Goal: Task Accomplishment & Management: Use online tool/utility

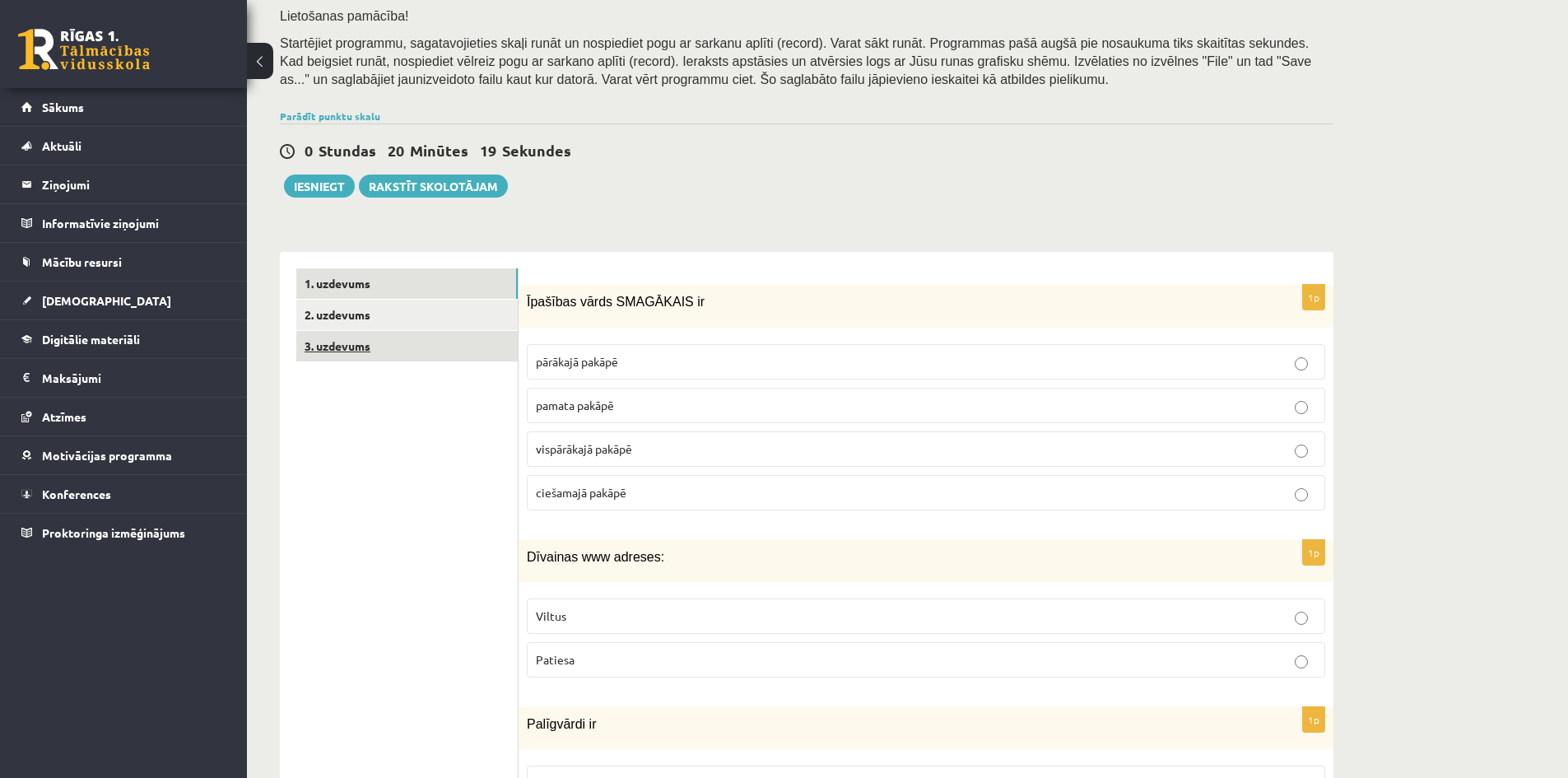
scroll to position [252, 0]
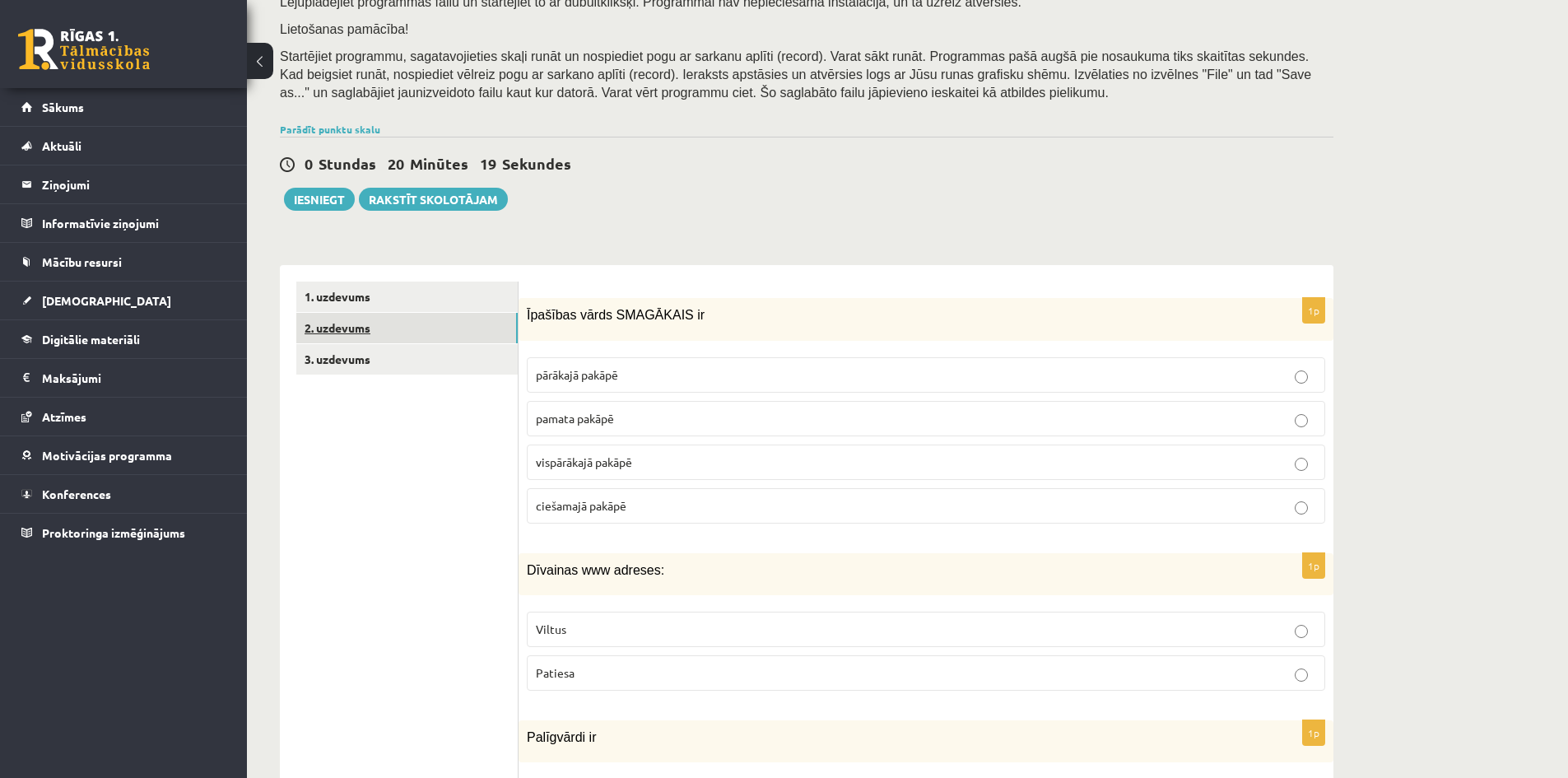
click at [321, 331] on link "2. uzdevums" at bounding box center [407, 328] width 221 height 30
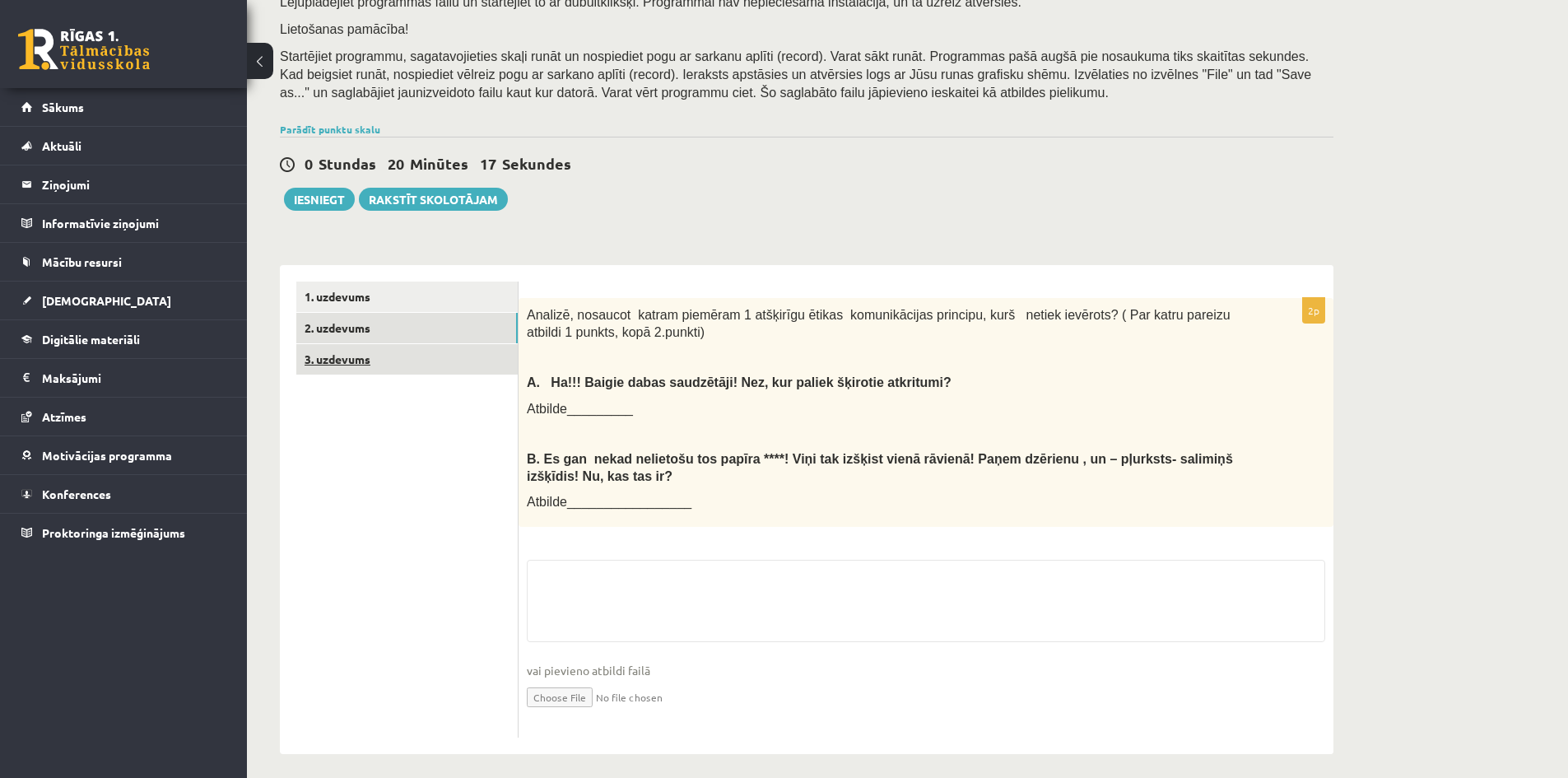
click at [386, 364] on link "3. uzdevums" at bounding box center [407, 359] width 221 height 30
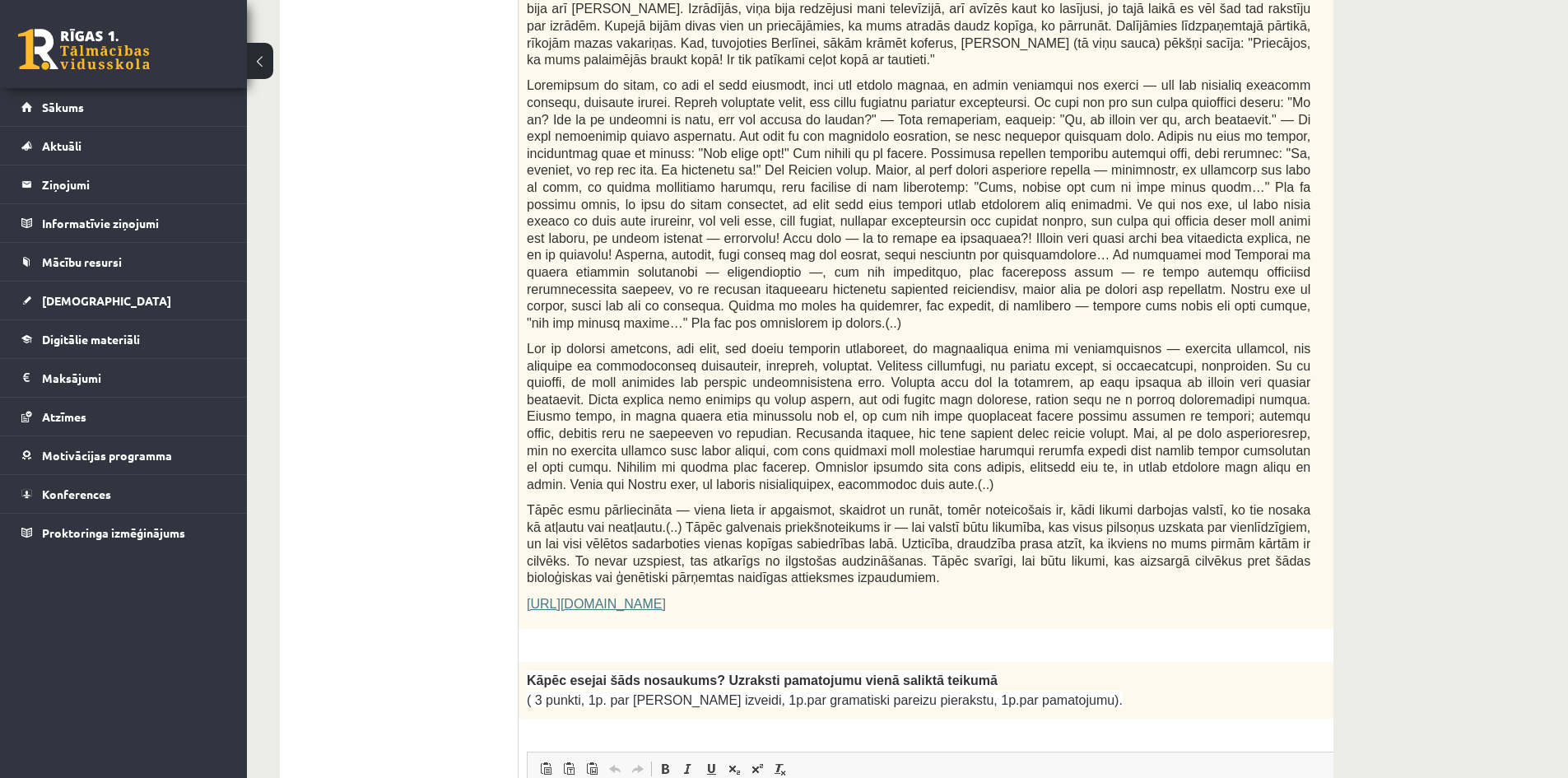
scroll to position [500, 0]
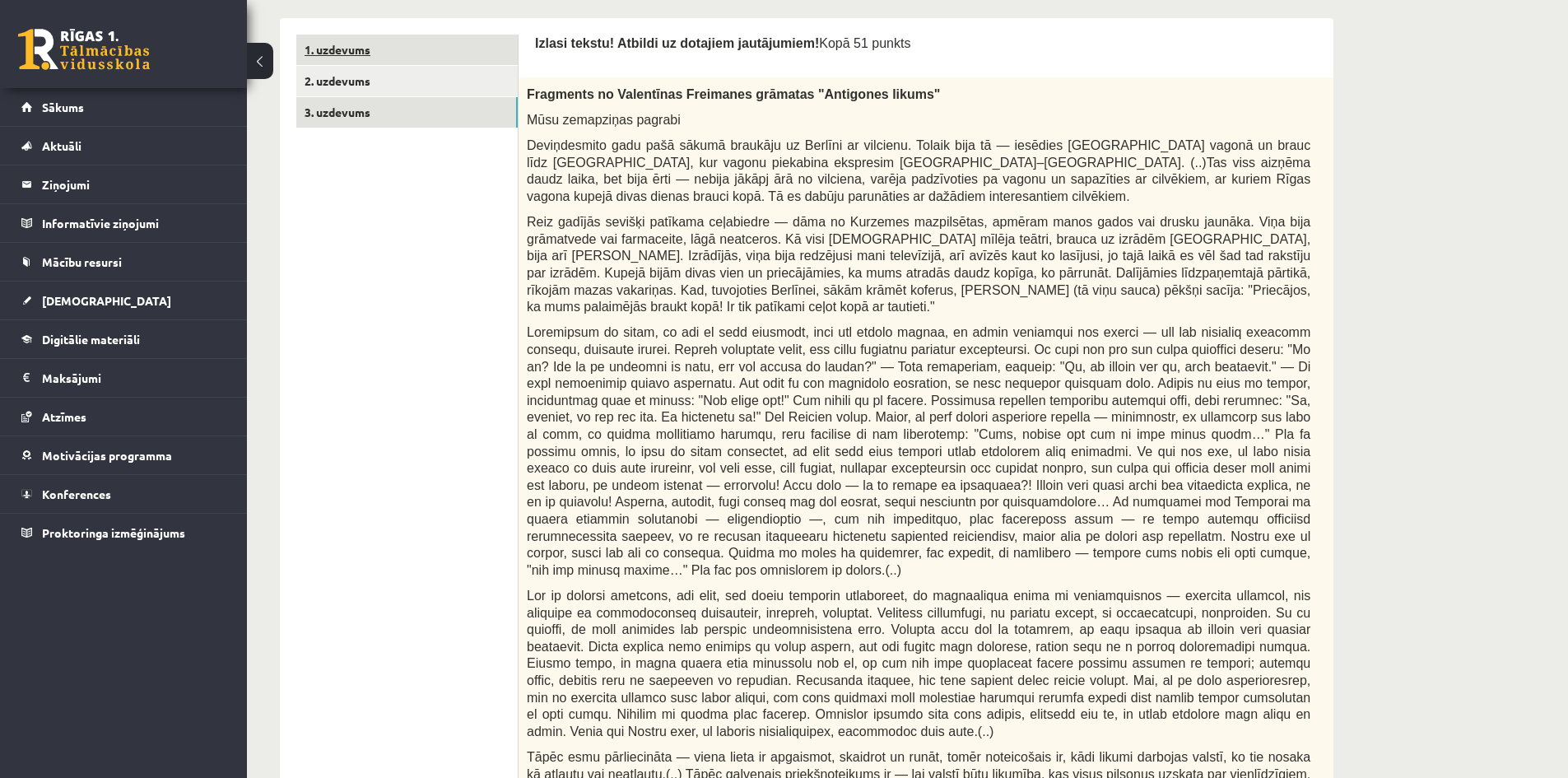
click at [457, 44] on link "1. uzdevums" at bounding box center [407, 50] width 221 height 30
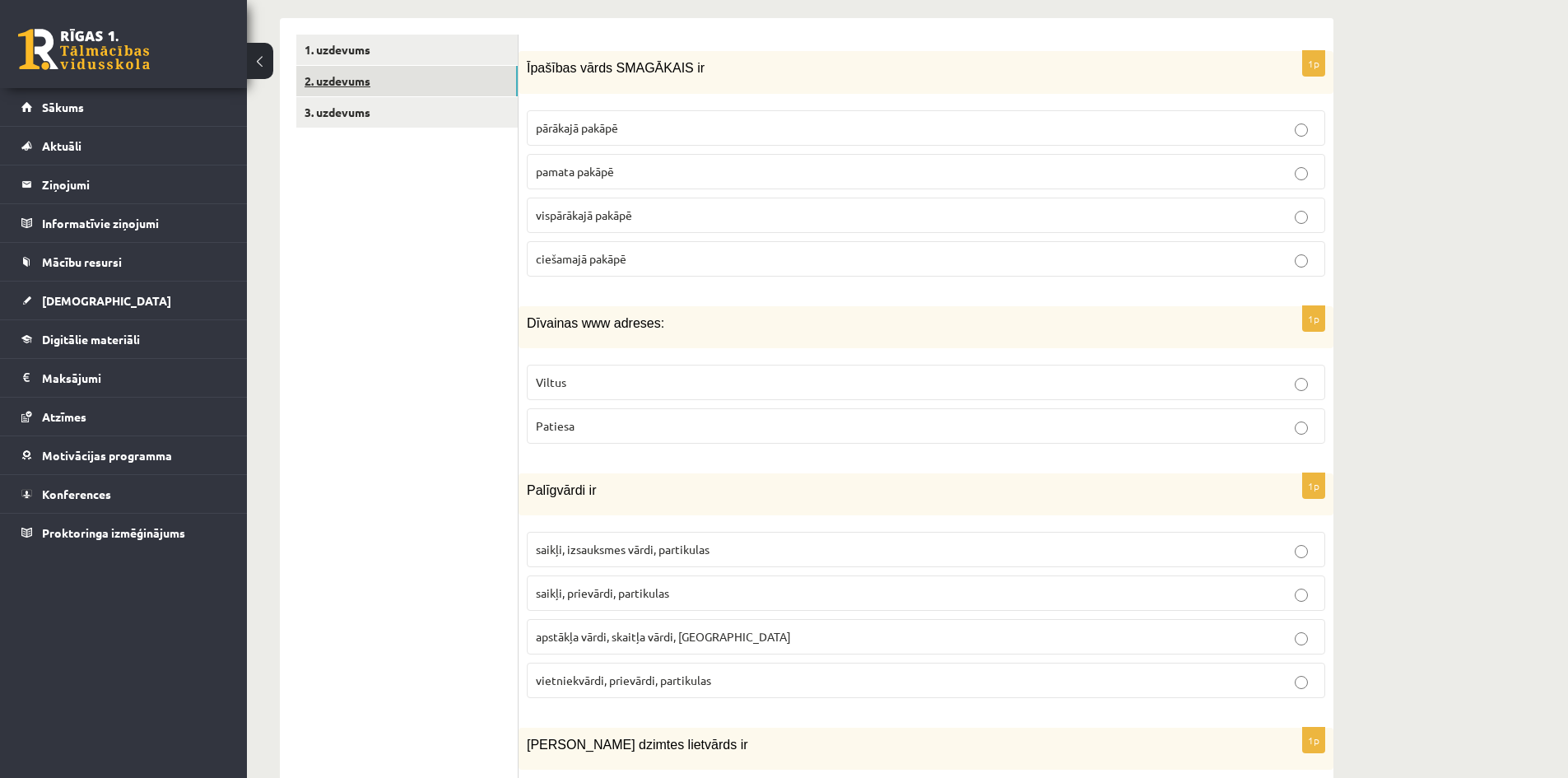
click at [431, 69] on link "2. uzdevums" at bounding box center [407, 81] width 221 height 30
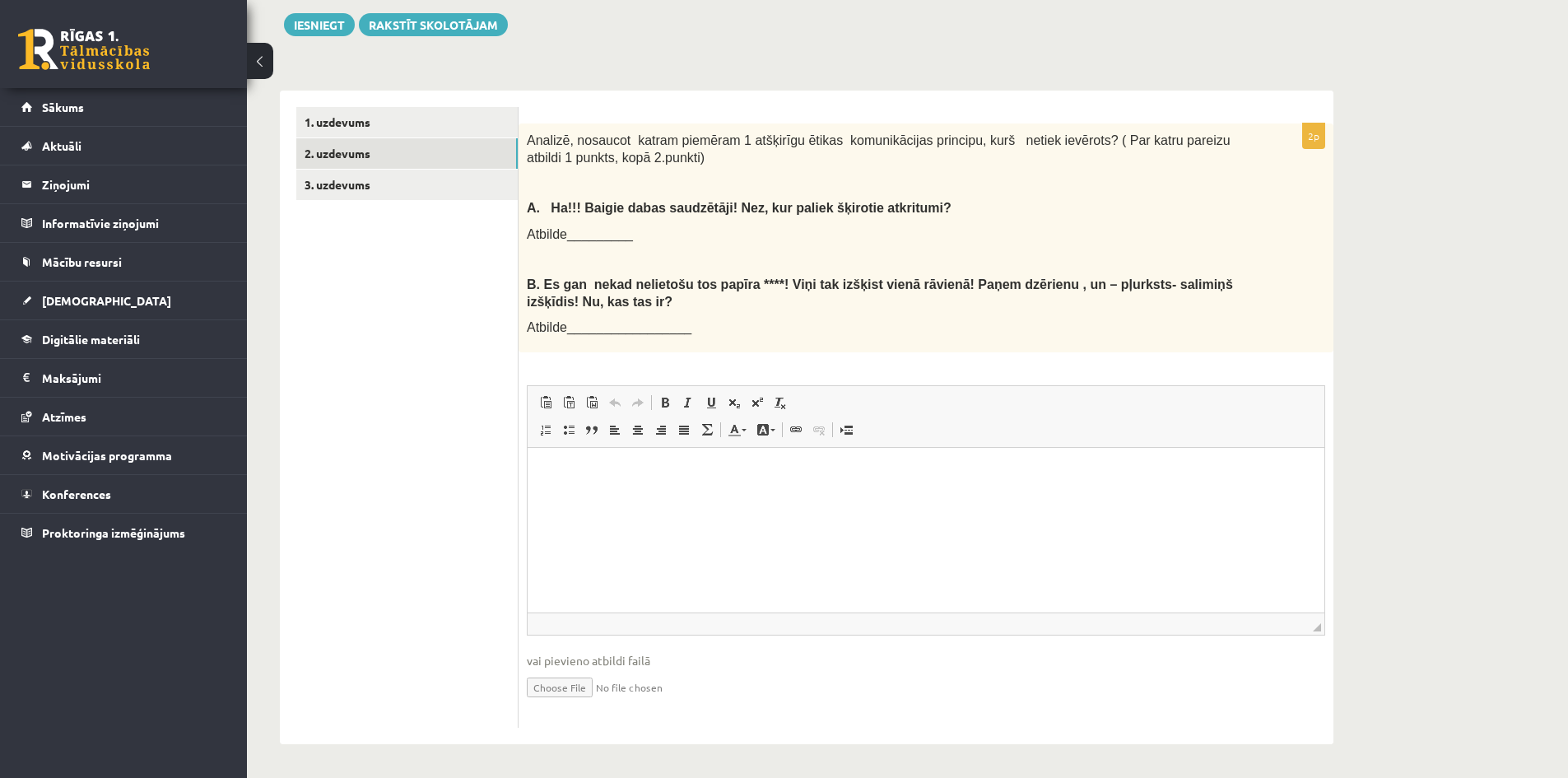
scroll to position [0, 0]
click at [376, 179] on link "3. uzdevums" at bounding box center [407, 185] width 221 height 30
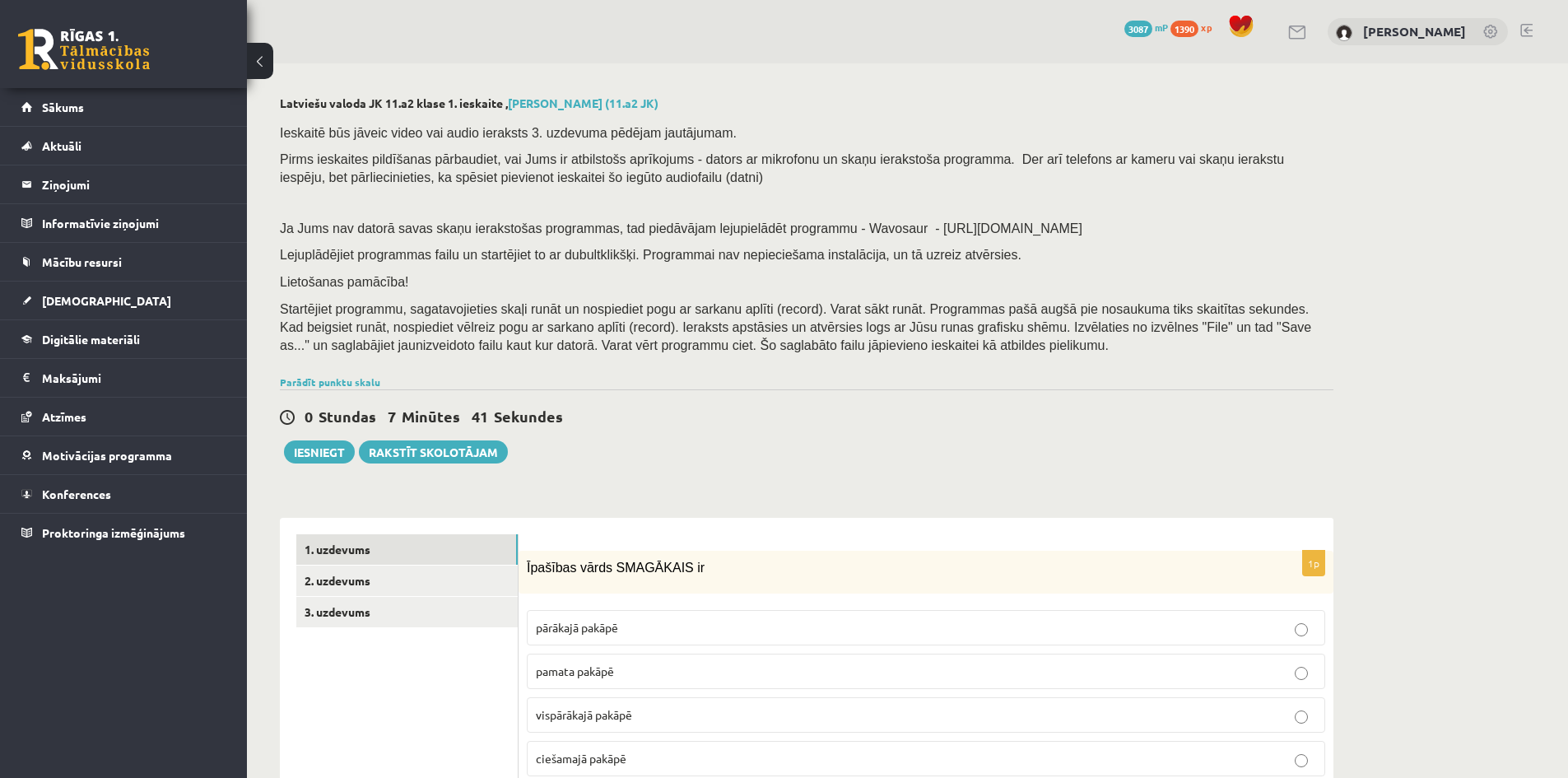
scroll to position [181, 0]
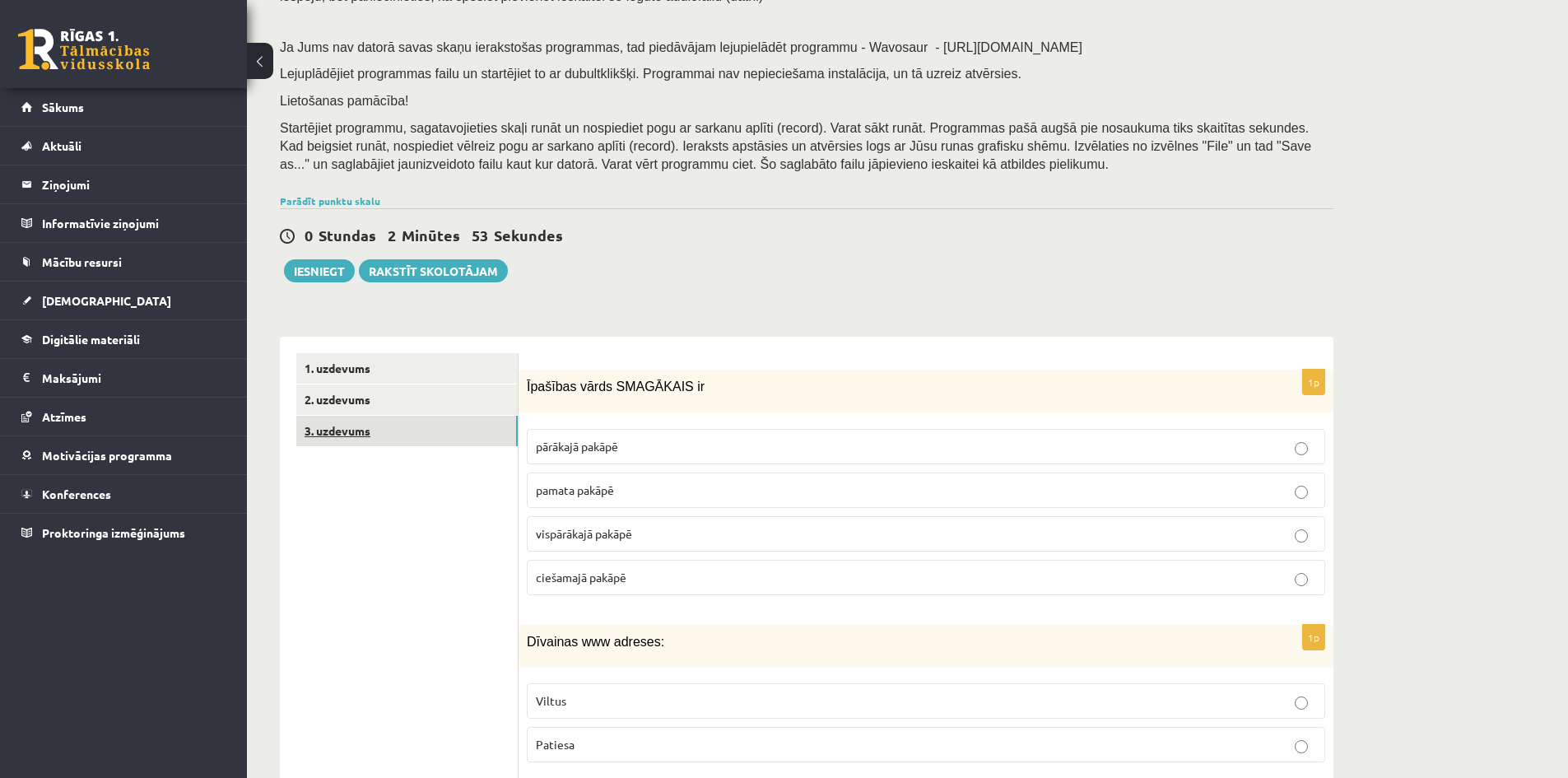
click at [480, 435] on link "3. uzdevums" at bounding box center [407, 430] width 221 height 30
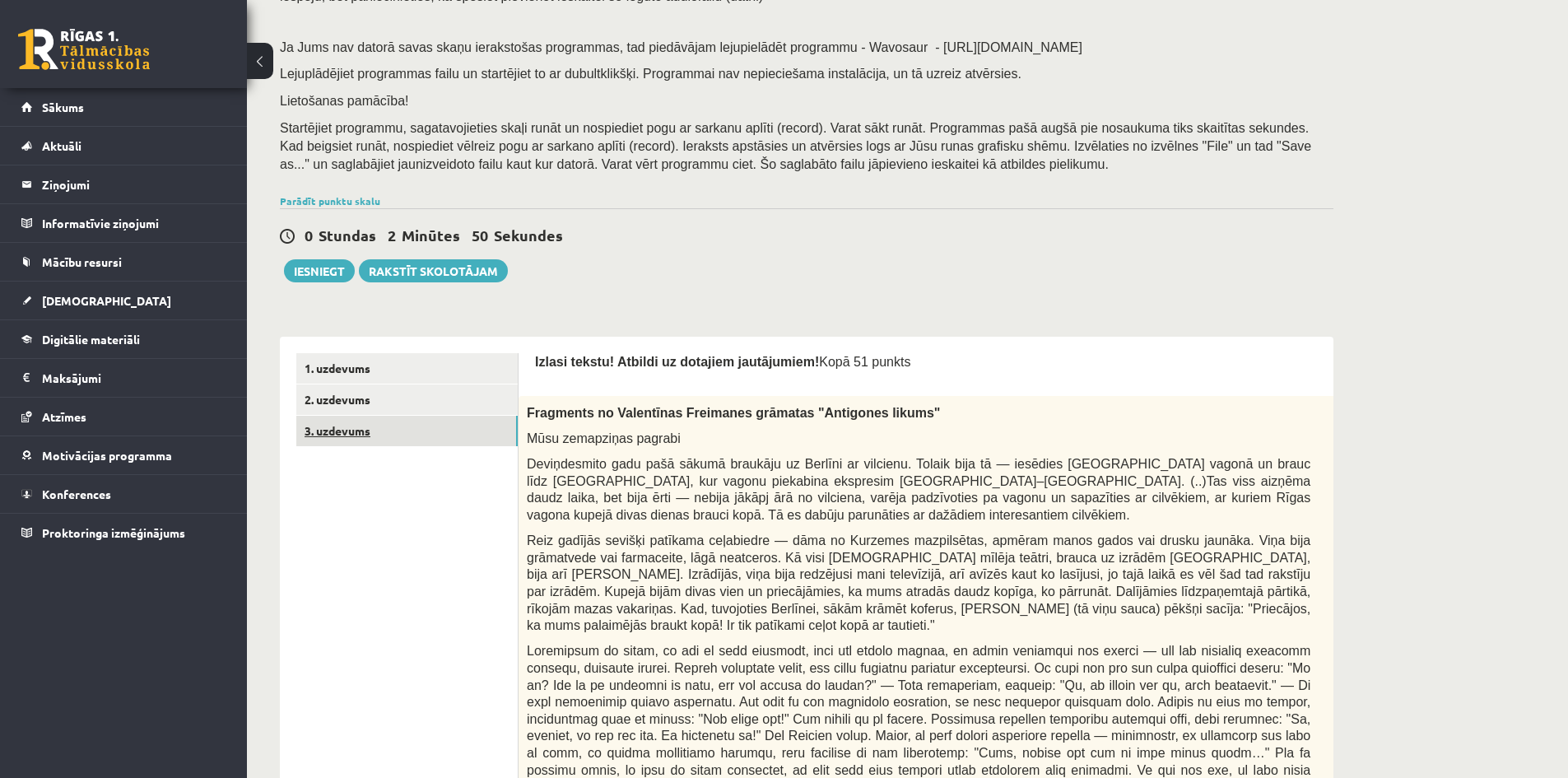
scroll to position [0, 0]
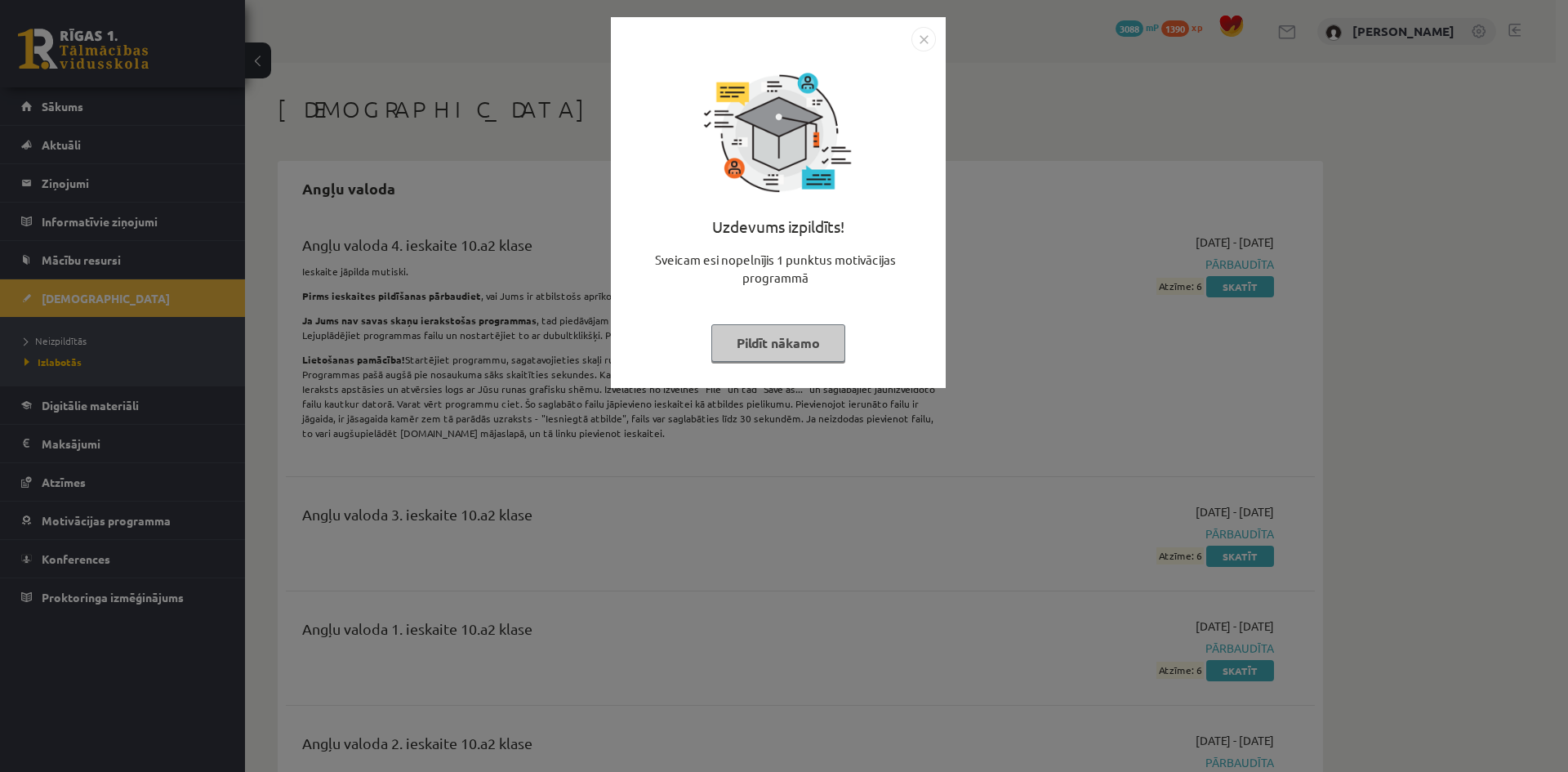
click at [927, 42] on img "Close" at bounding box center [924, 39] width 24 height 24
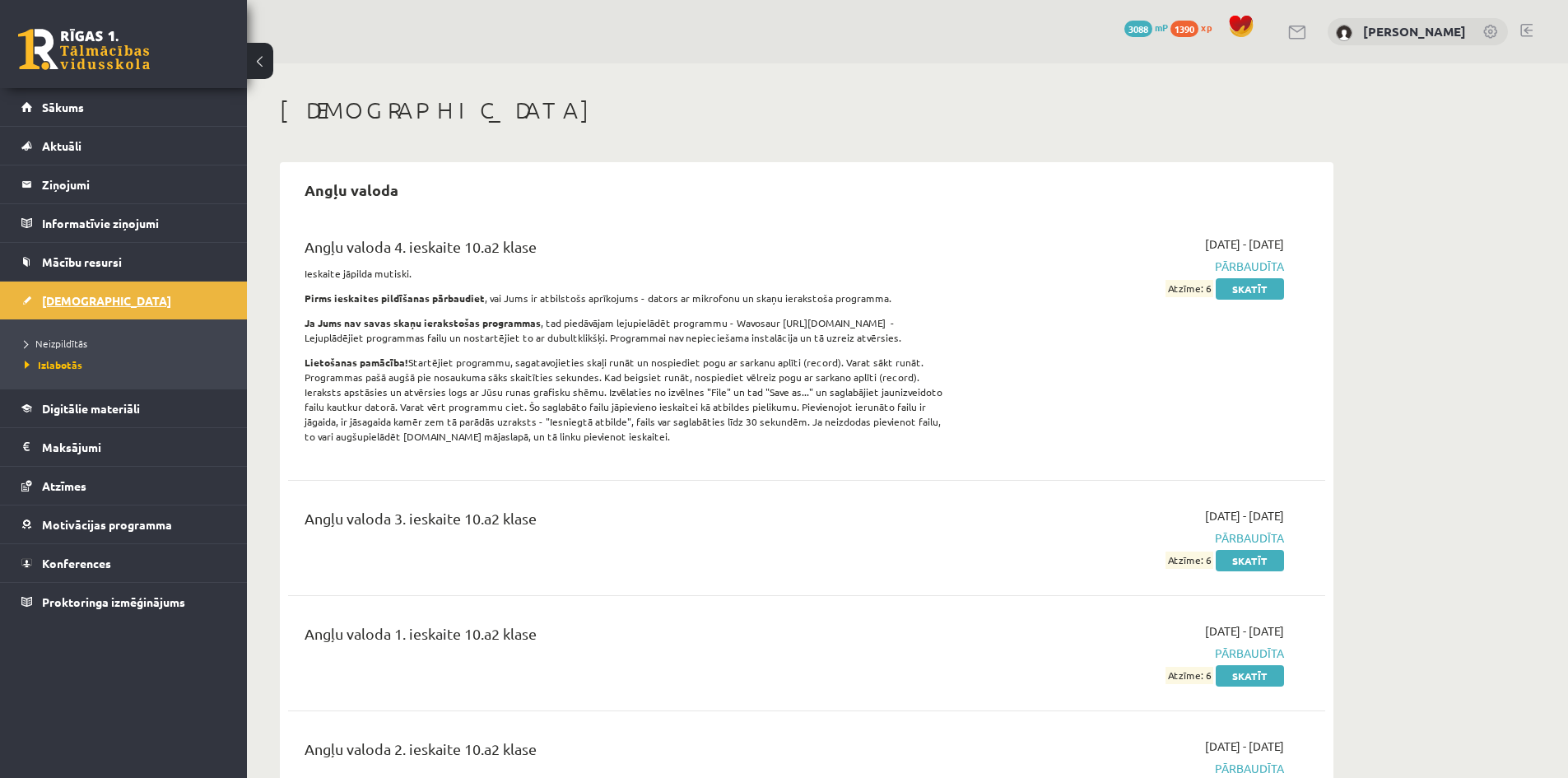
click at [72, 297] on span "[DEMOGRAPHIC_DATA]" at bounding box center [107, 301] width 129 height 15
